Goal: Information Seeking & Learning: Learn about a topic

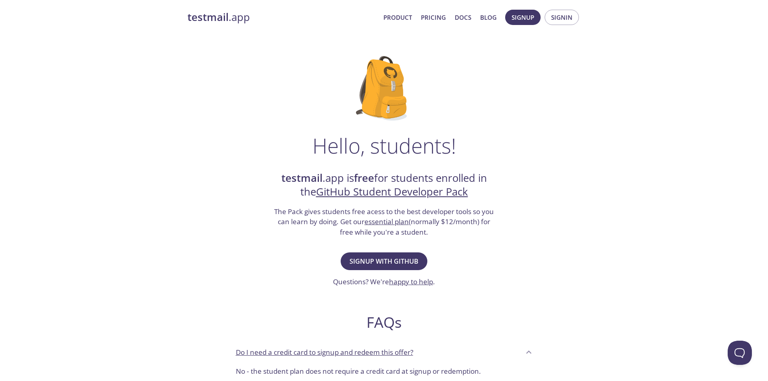
scroll to position [3, 0]
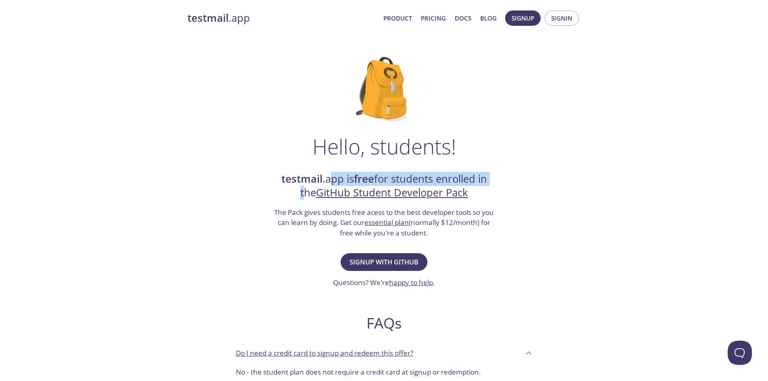
drag, startPoint x: 329, startPoint y: 183, endPoint x: 293, endPoint y: 200, distance: 39.7
click at [293, 200] on h2 "testmail .app is free for students enrolled in the GitHub Student Developer Pack" at bounding box center [384, 186] width 222 height 28
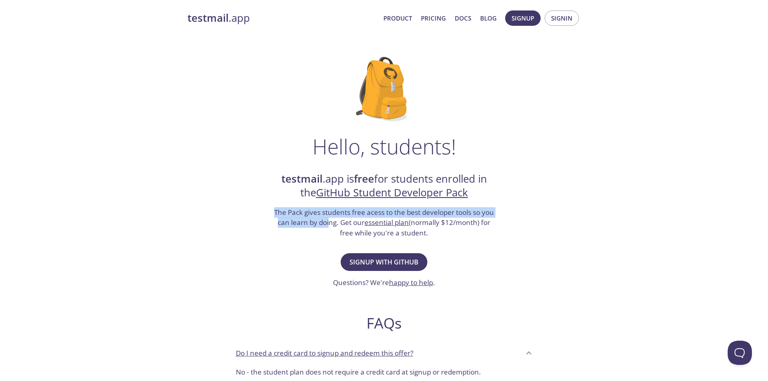
drag, startPoint x: 269, startPoint y: 211, endPoint x: 327, endPoint y: 224, distance: 59.5
click at [327, 224] on div "Hello, students! testmail .app is free for students enrolled in the GitHub Stud…" at bounding box center [385, 290] width 394 height 492
click at [327, 224] on h3 "The Pack gives students free acess to the best developer tools so you can learn…" at bounding box center [384, 222] width 222 height 31
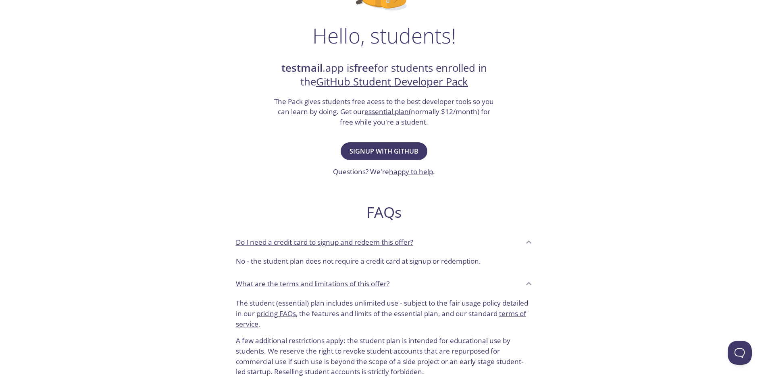
scroll to position [108, 0]
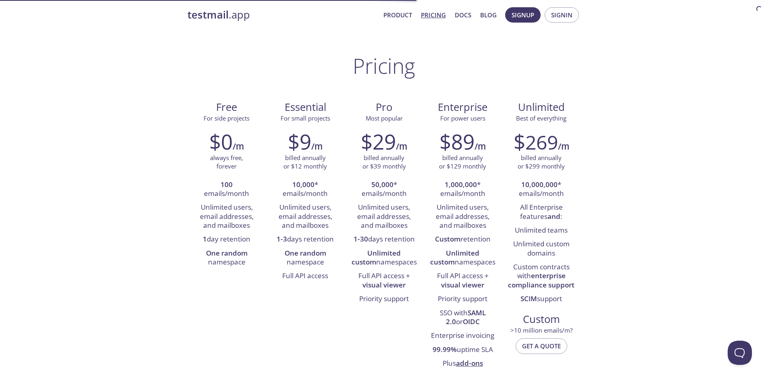
scroll to position [12, 0]
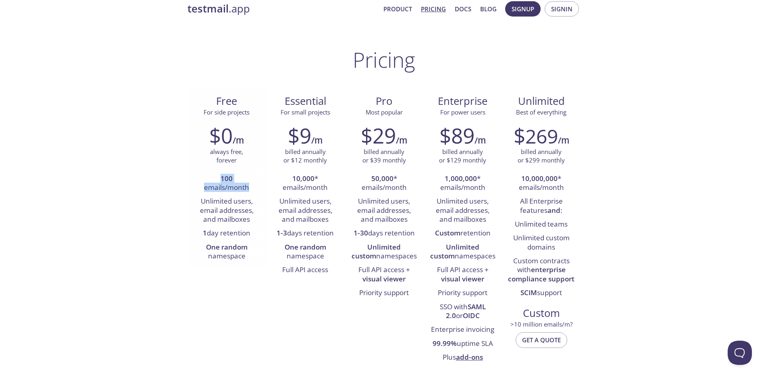
drag, startPoint x: 219, startPoint y: 177, endPoint x: 252, endPoint y: 187, distance: 34.6
click at [252, 187] on li "100 emails/month" at bounding box center [227, 183] width 67 height 23
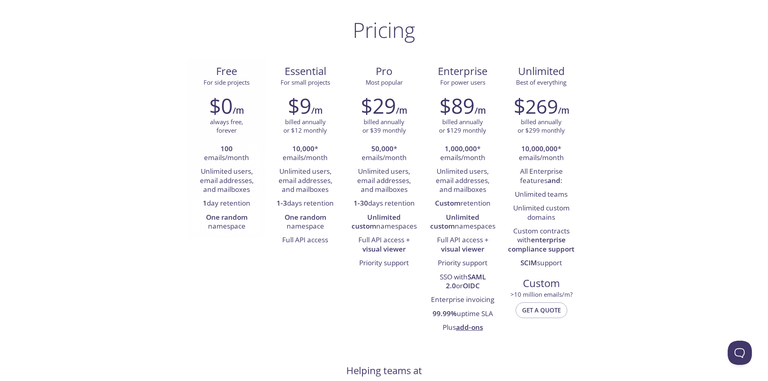
scroll to position [42, 0]
drag, startPoint x: 281, startPoint y: 171, endPoint x: 331, endPoint y: 182, distance: 51.2
click at [331, 182] on li "Unlimited users, email addresses, and mailboxes" at bounding box center [305, 181] width 67 height 32
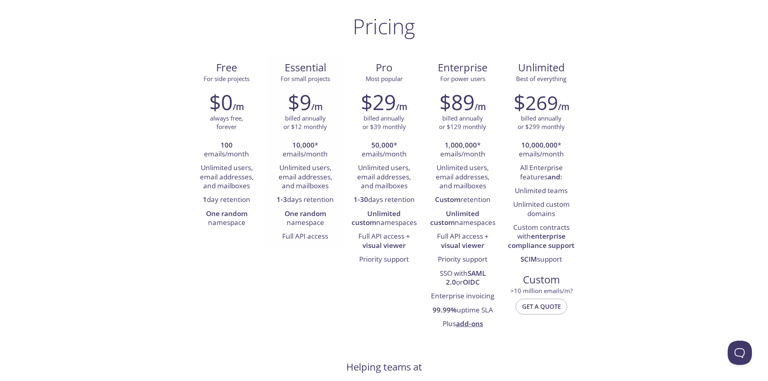
scroll to position [46, 0]
drag, startPoint x: 331, startPoint y: 182, endPoint x: 292, endPoint y: 158, distance: 46.5
click at [292, 158] on ul "10,000 * emails/month Unlimited users, email addresses, and mailboxes 1-3 days …" at bounding box center [305, 190] width 67 height 105
click at [292, 158] on li "10,000 * emails/month" at bounding box center [305, 149] width 67 height 23
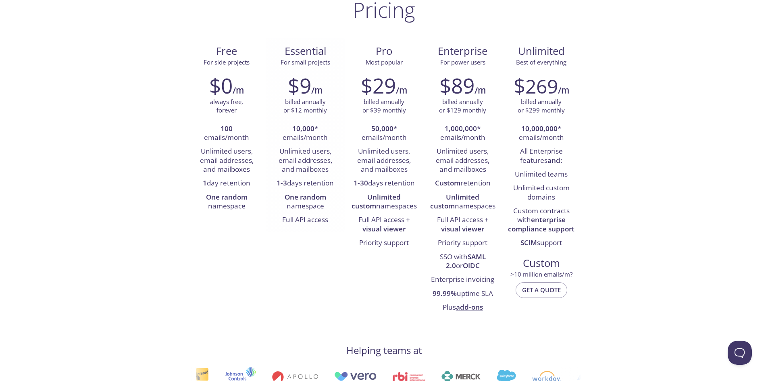
scroll to position [63, 0]
